Goal: Transaction & Acquisition: Purchase product/service

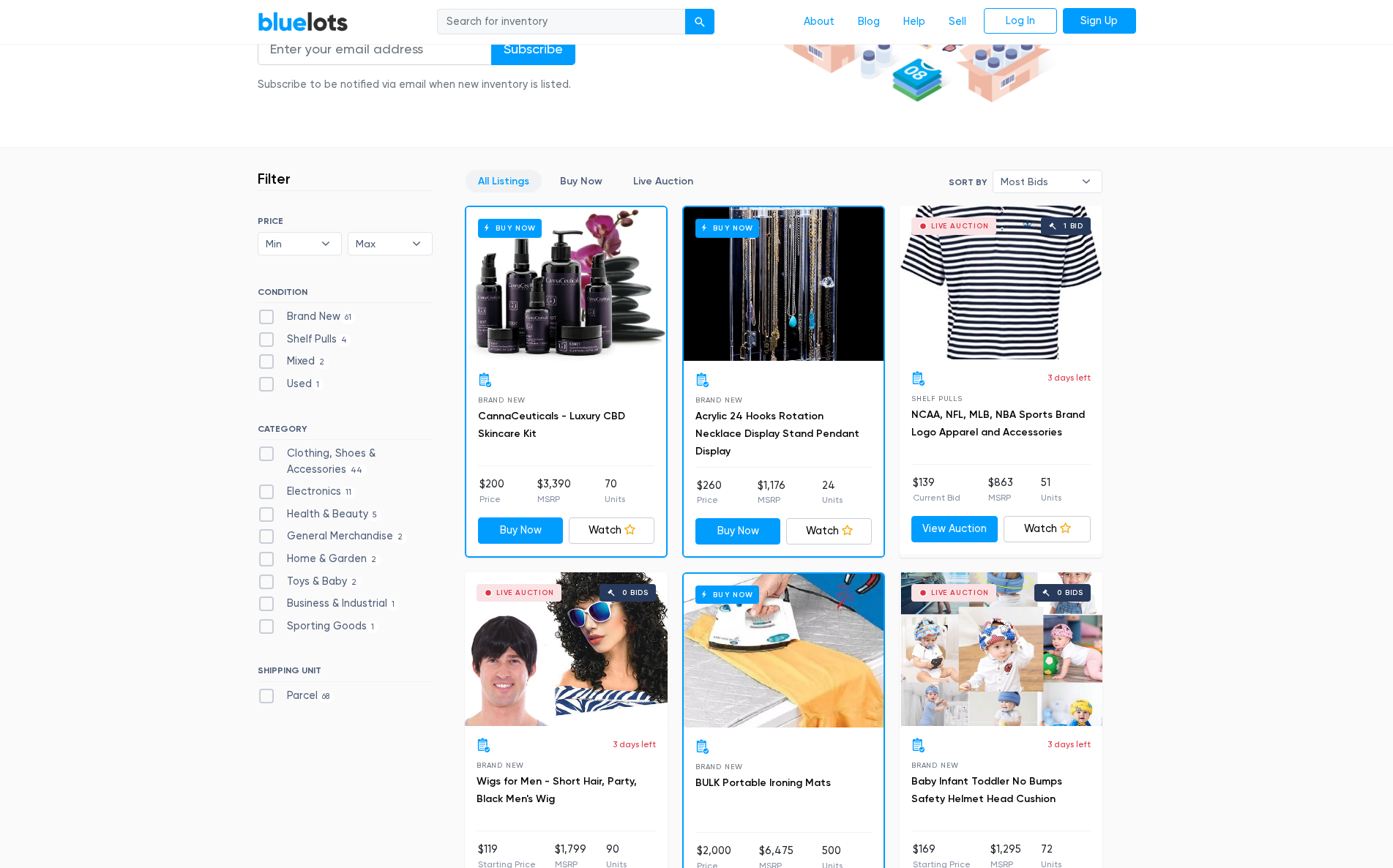
scroll to position [293, 0]
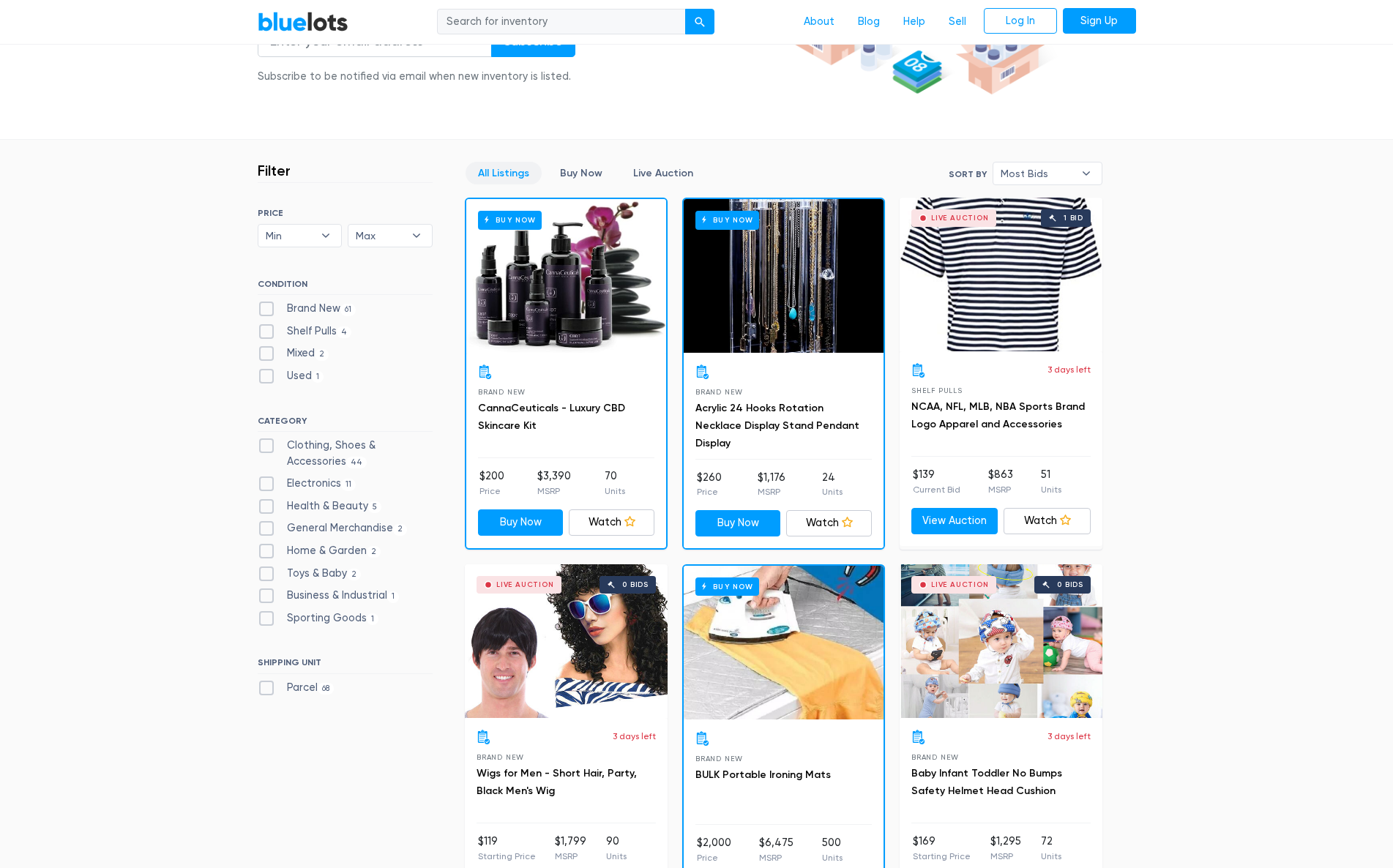
click at [593, 313] on div "Buy Now" at bounding box center [566, 275] width 200 height 154
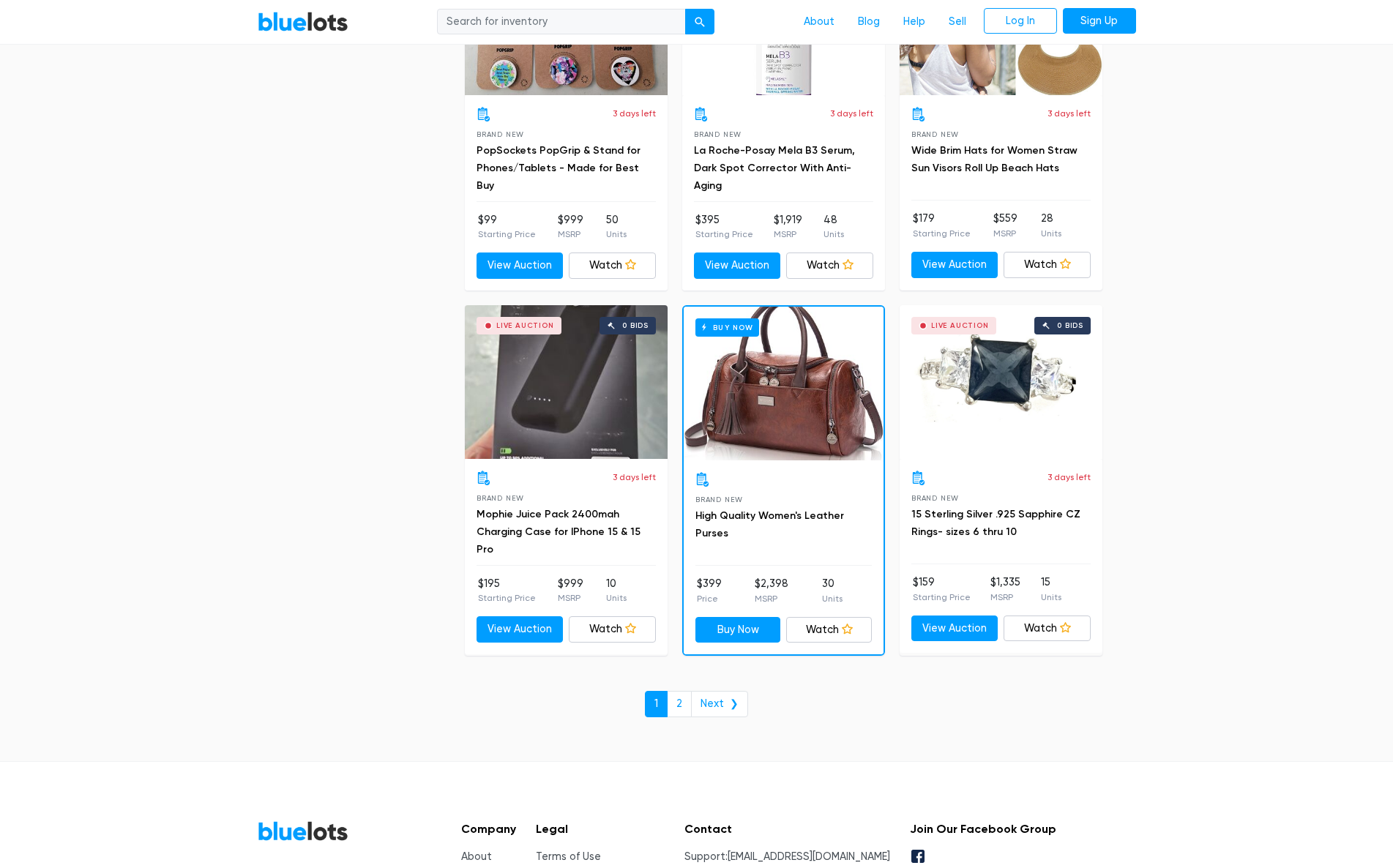
scroll to position [6130, 0]
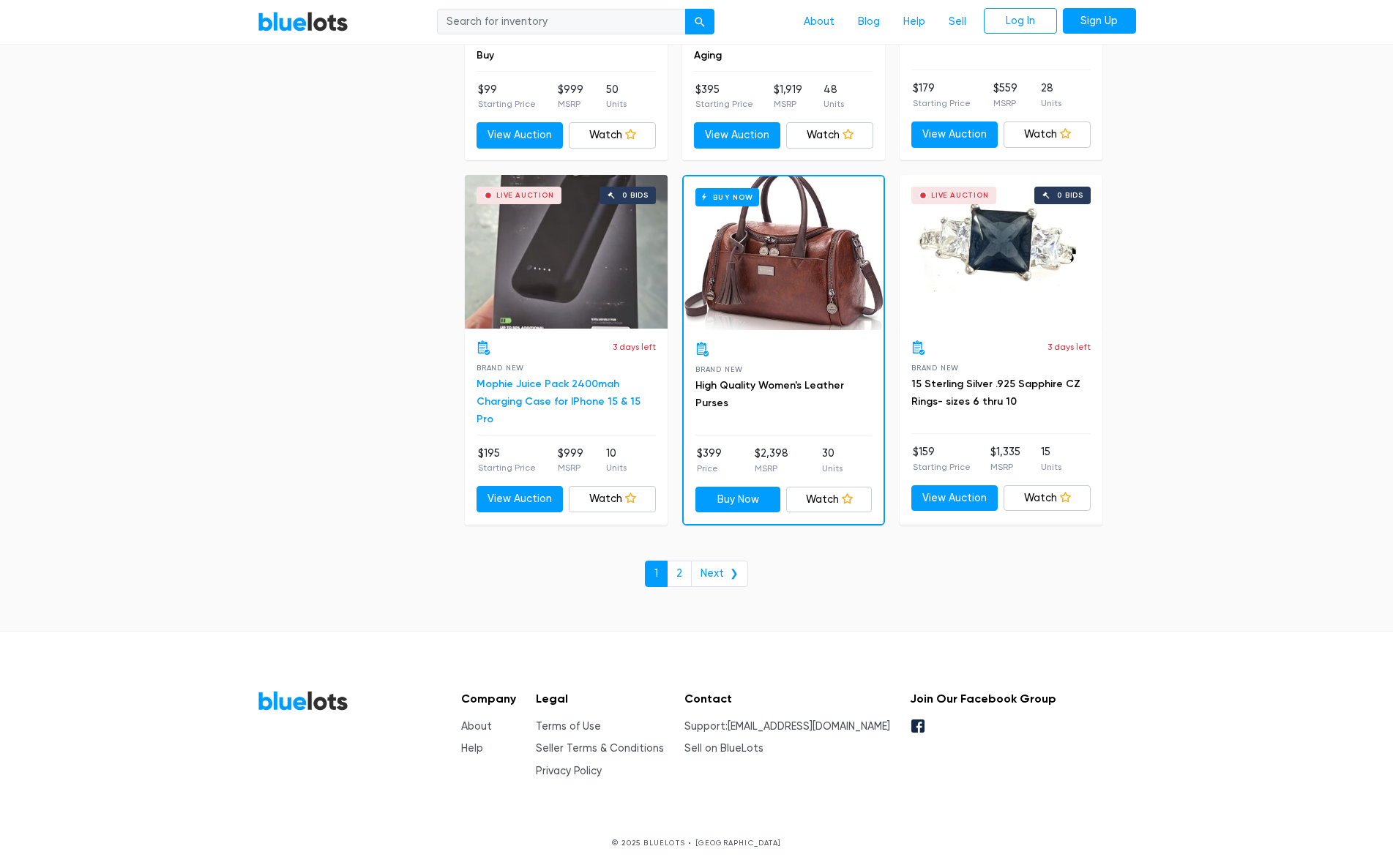
click at [515, 385] on link "Mophie Juice Pack 2400mah Charging Case for IPhone 15 & 15 Pro" at bounding box center [559, 401] width 164 height 48
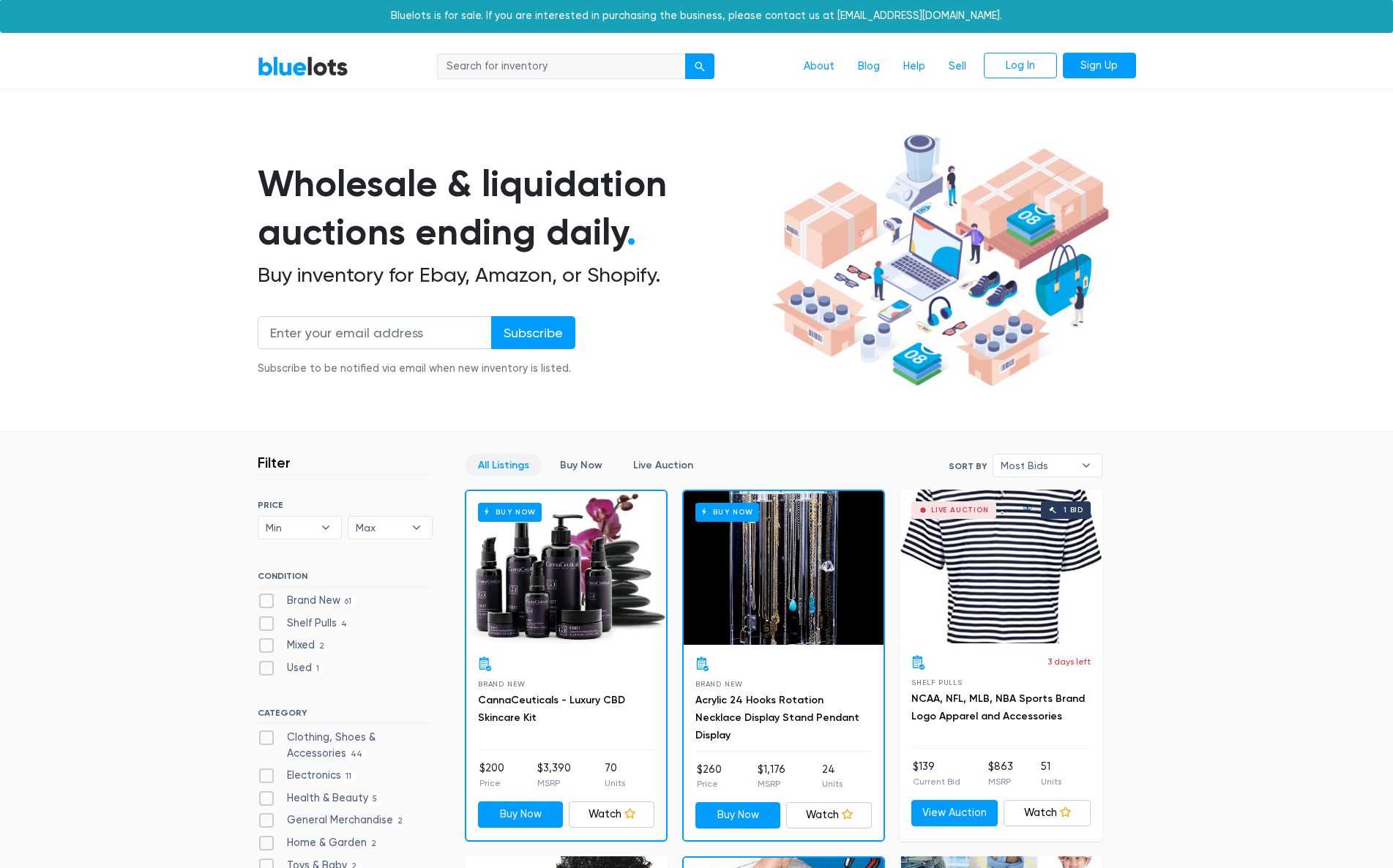
scroll to position [0, 0]
